Goal: Communication & Community: Participate in discussion

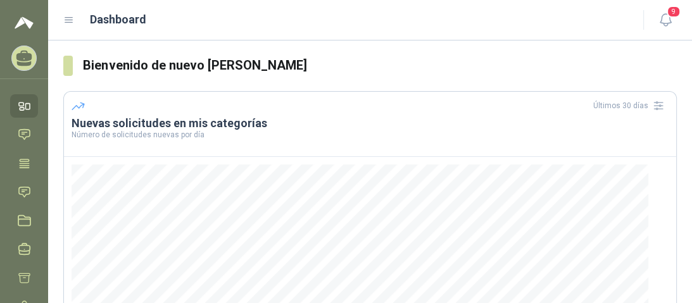
click at [24, 61] on icon at bounding box center [25, 59] width 20 height 20
click at [25, 137] on icon at bounding box center [24, 134] width 13 height 13
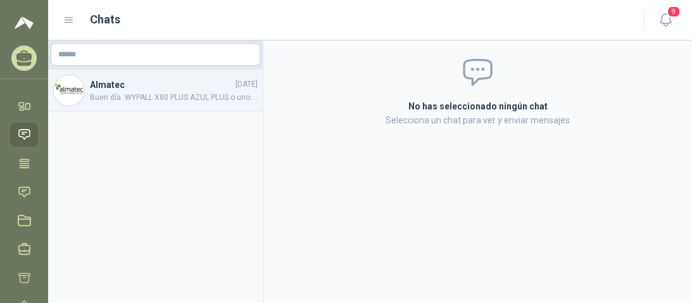
click at [148, 92] on span "Buen día. WYPALL X80 PLUS AZUL PLUS o uno similar, que sean económicos" at bounding box center [174, 98] width 168 height 12
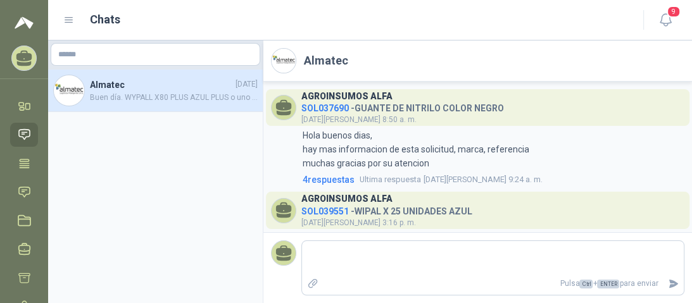
scroll to position [79, 0]
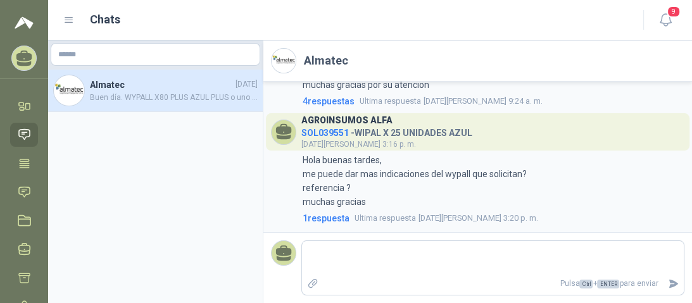
drag, startPoint x: 62, startPoint y: 20, endPoint x: 70, endPoint y: 22, distance: 7.7
click at [70, 22] on header "Chats 9" at bounding box center [370, 20] width 644 height 41
click at [70, 22] on icon at bounding box center [68, 20] width 11 height 11
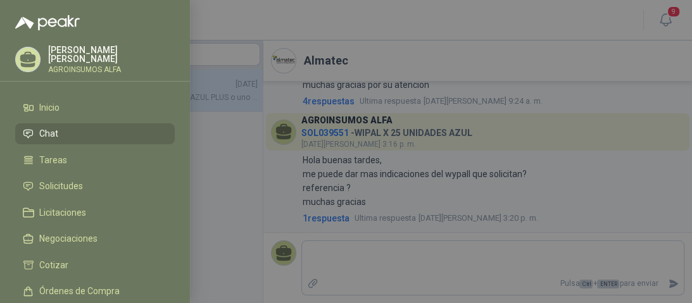
click at [265, 31] on div at bounding box center [346, 151] width 692 height 303
